Goal: Check status: Check status

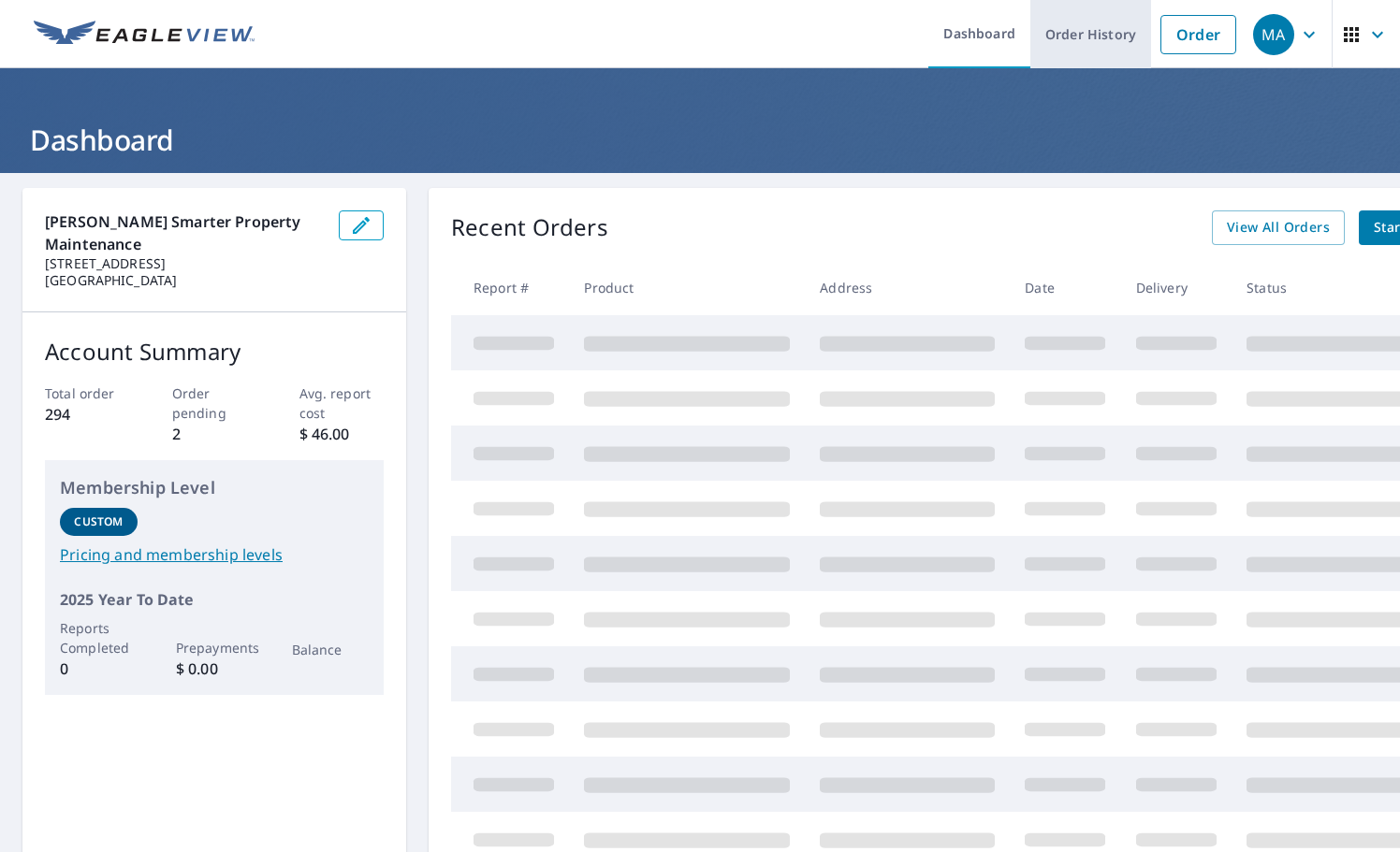
click at [1075, 44] on link "Order History" at bounding box center [1090, 33] width 120 height 68
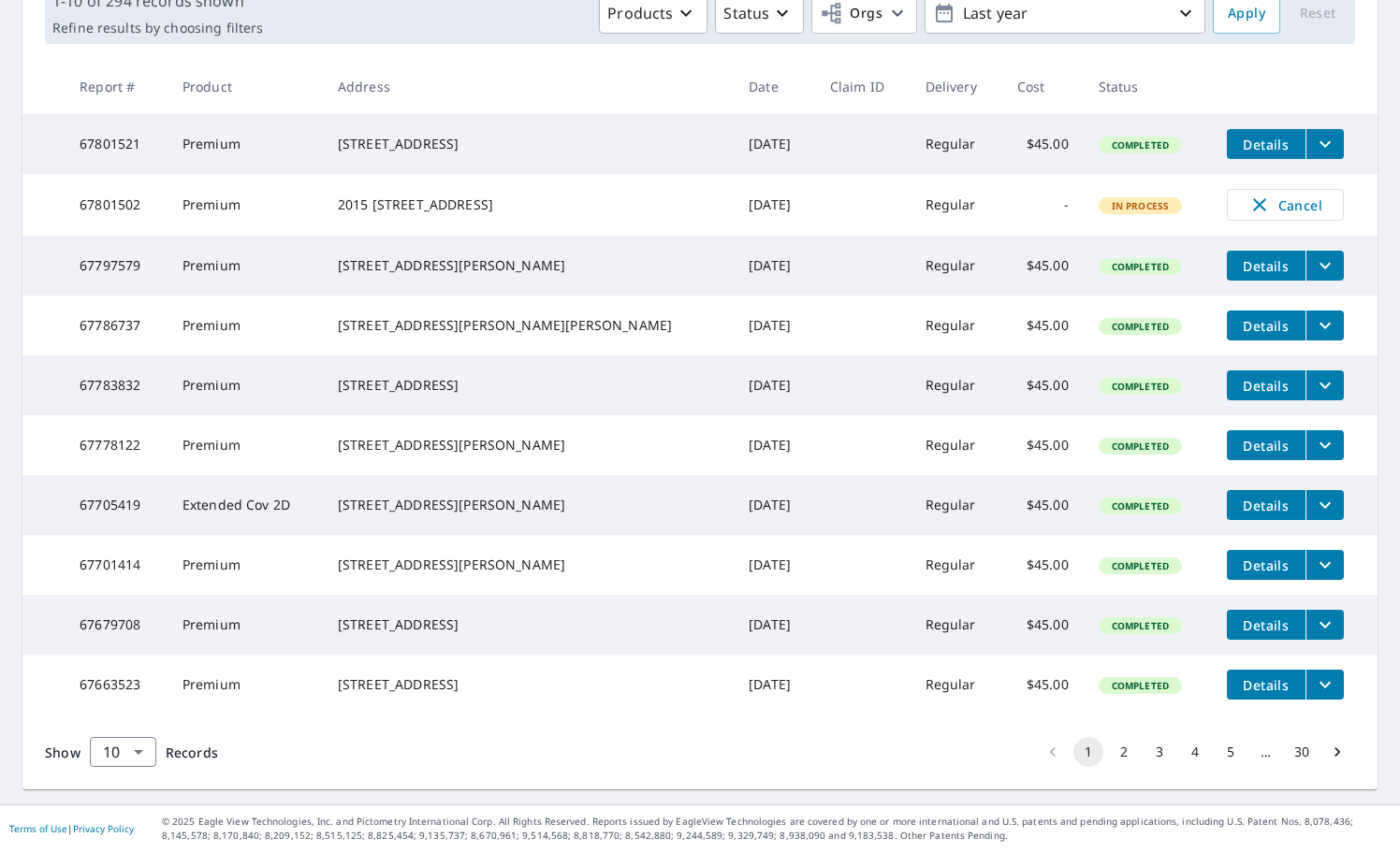
scroll to position [373, 0]
click at [1109, 751] on button "2" at bounding box center [1123, 752] width 30 height 30
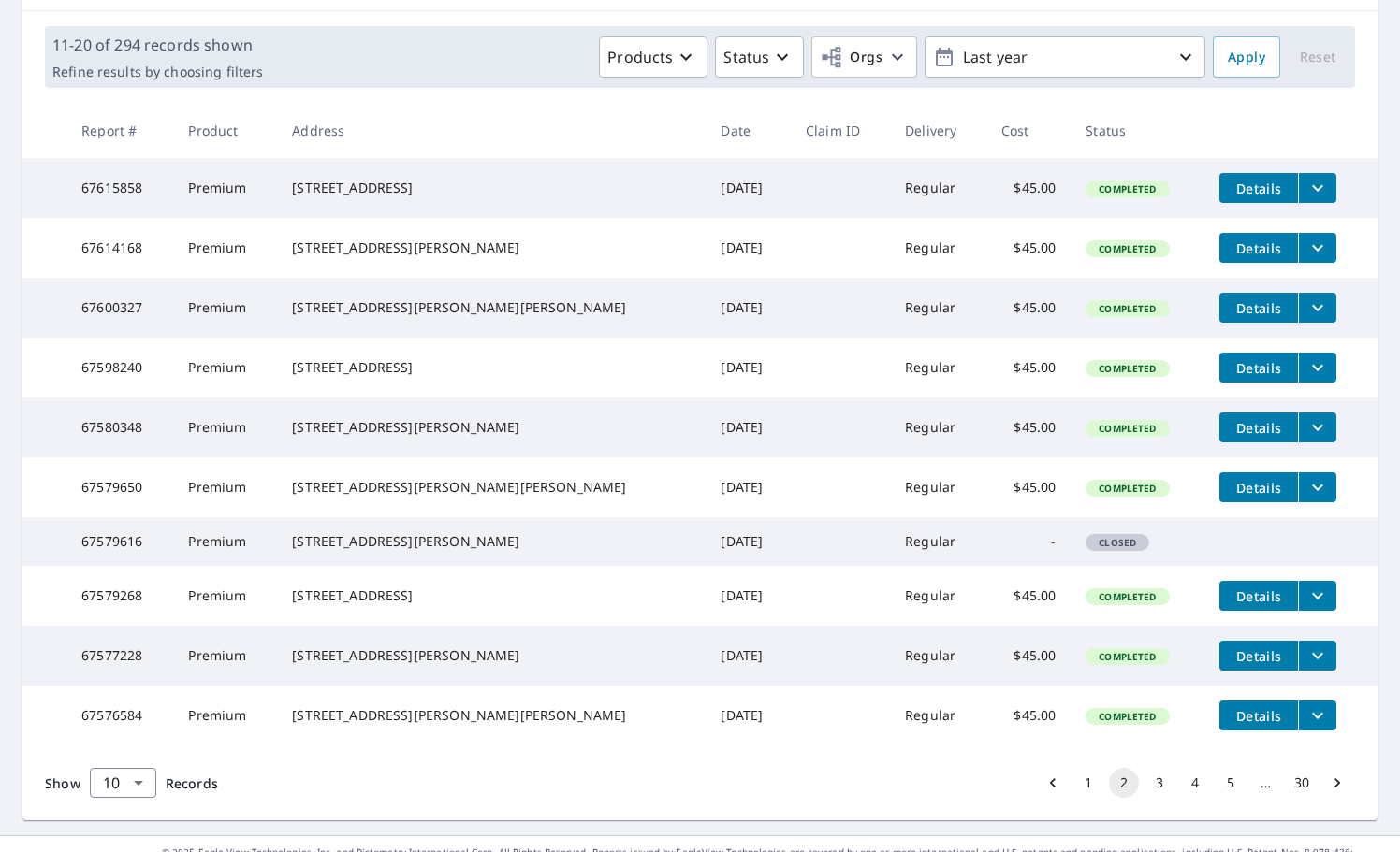
scroll to position [373, 0]
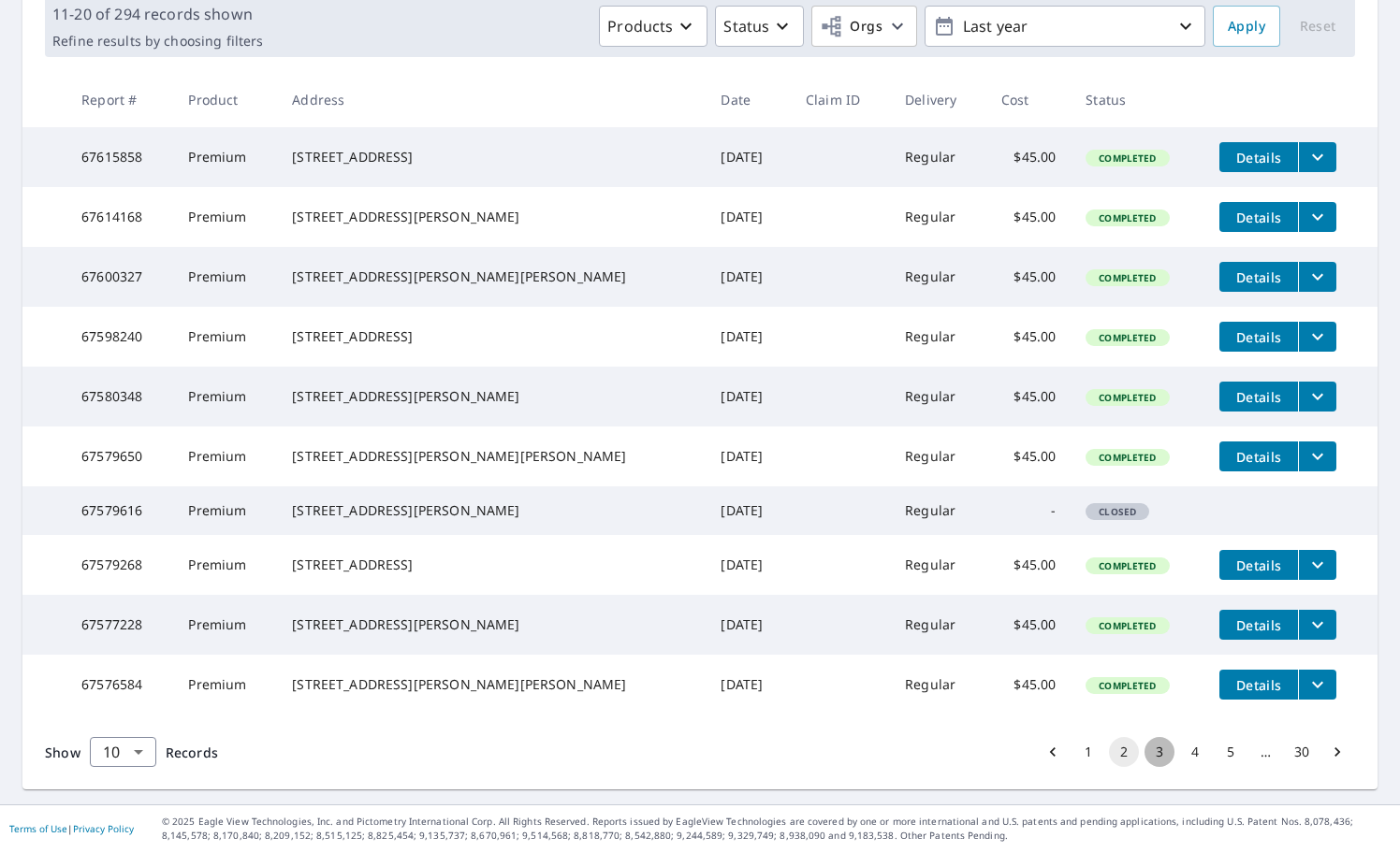
click at [1145, 749] on button "3" at bounding box center [1159, 752] width 30 height 30
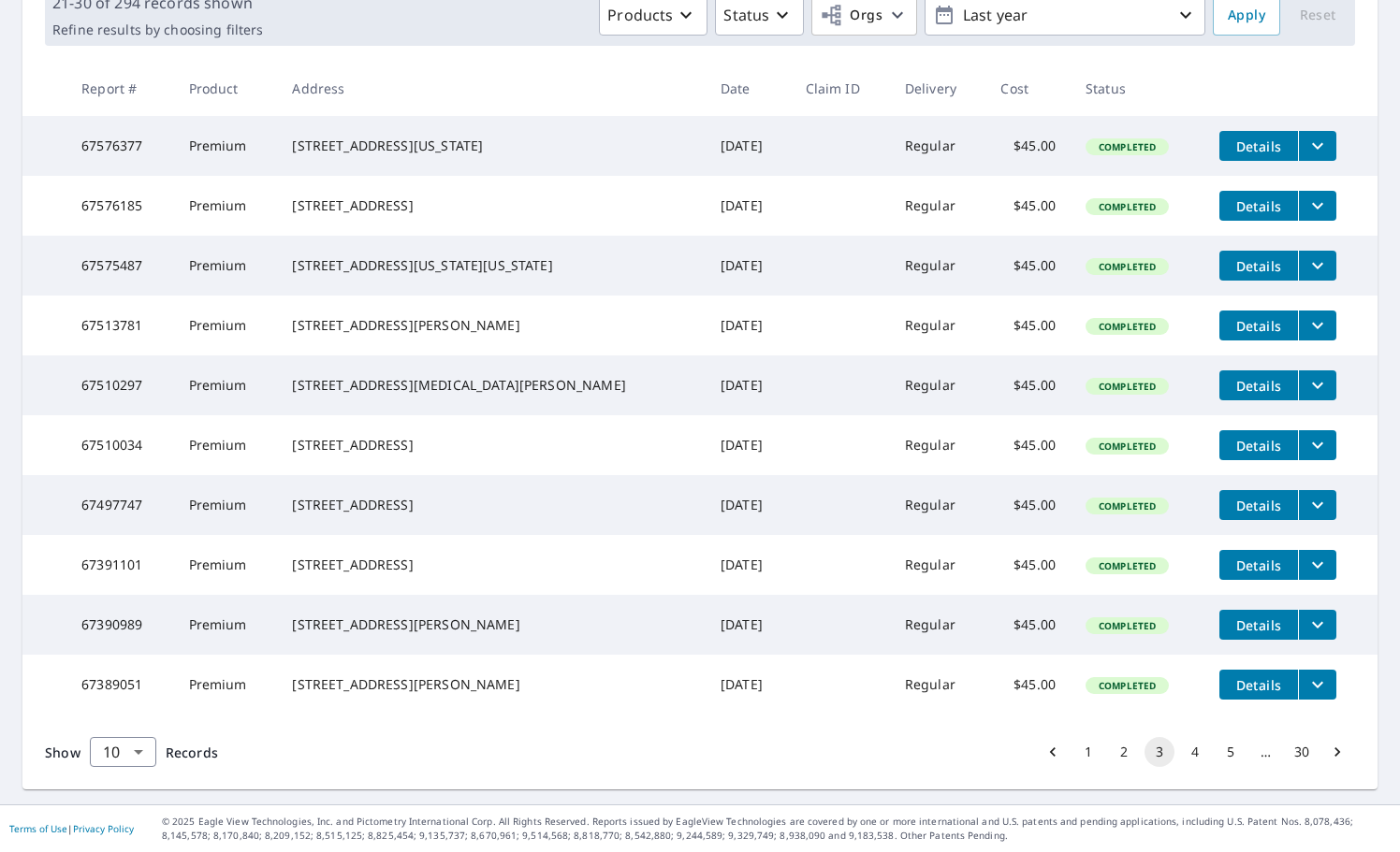
scroll to position [373, 0]
click at [1184, 749] on button "4" at bounding box center [1195, 752] width 30 height 30
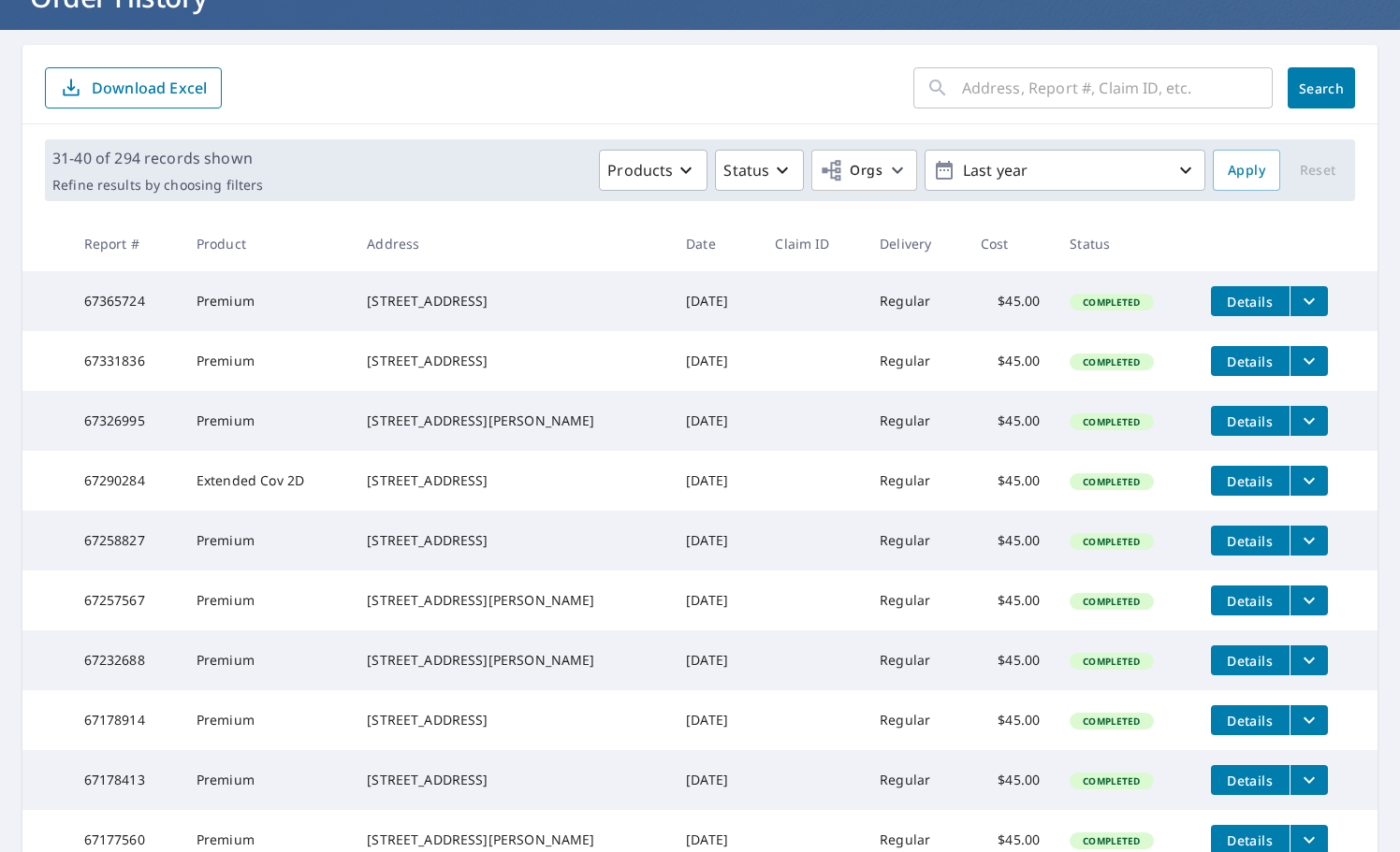
scroll to position [174, 0]
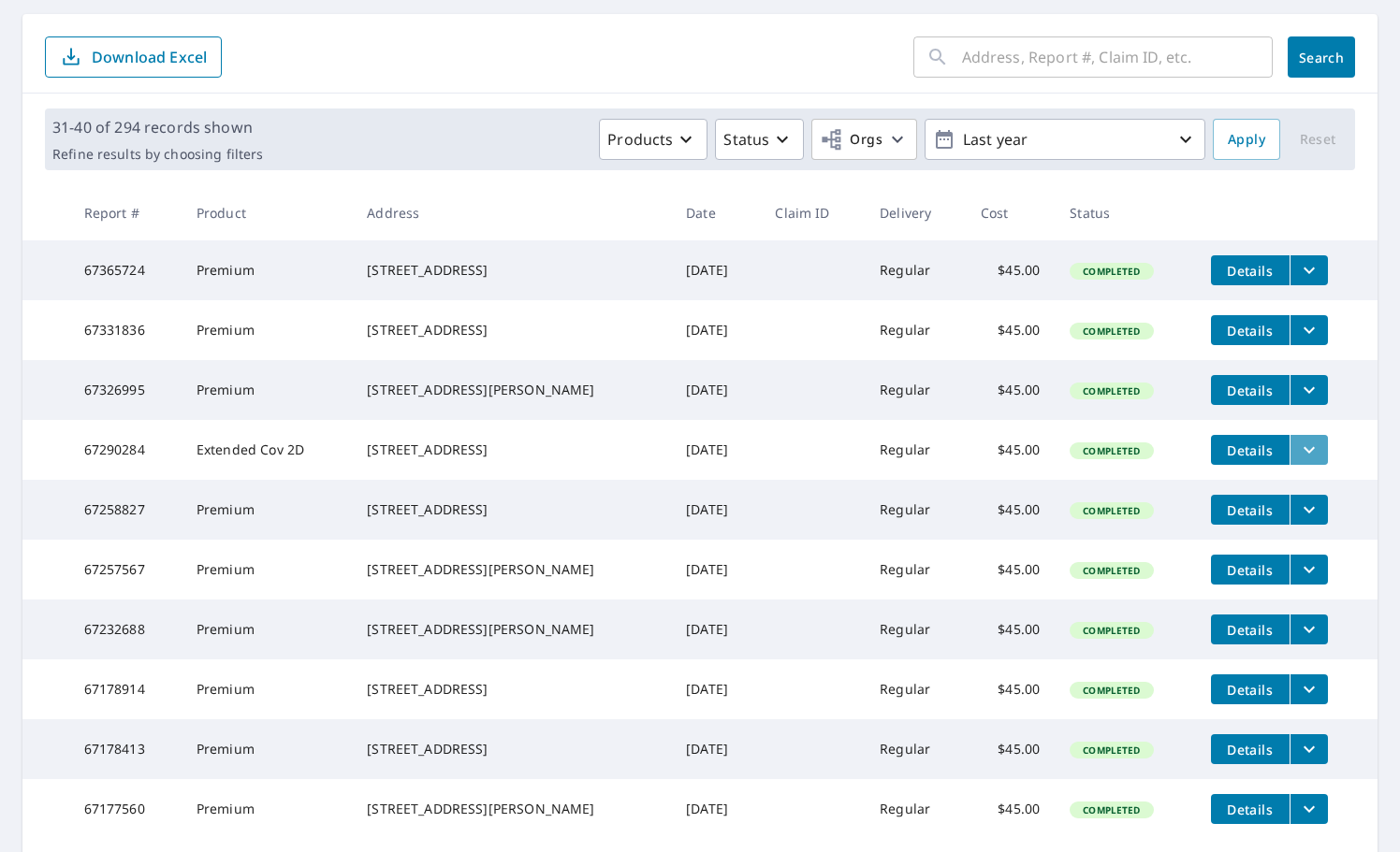
click at [1298, 461] on icon "filesDropdownBtn-67290284" at bounding box center [1309, 450] width 23 height 23
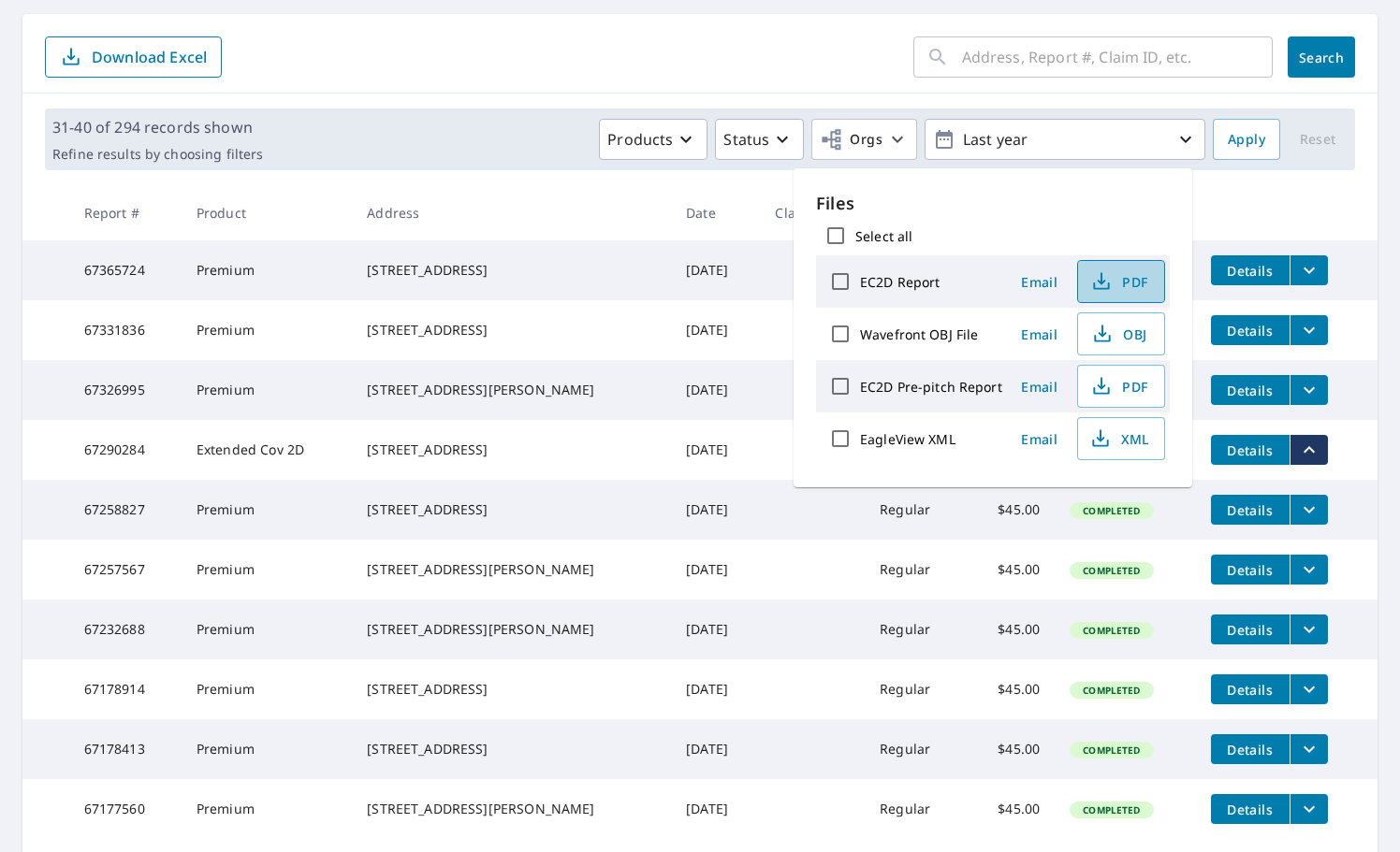
click at [1125, 288] on span "PDF" at bounding box center [1119, 282] width 60 height 23
